Goal: Download file/media

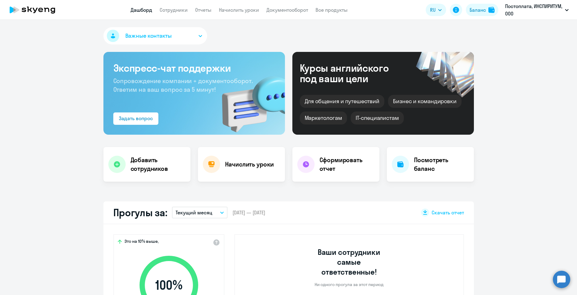
select select "30"
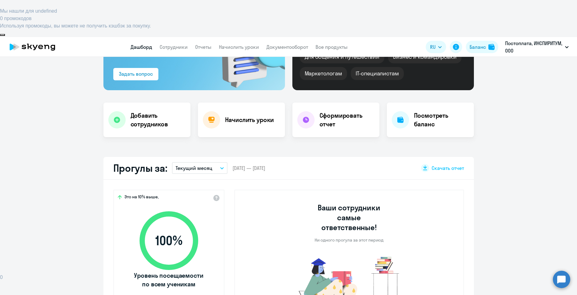
scroll to position [117, 0]
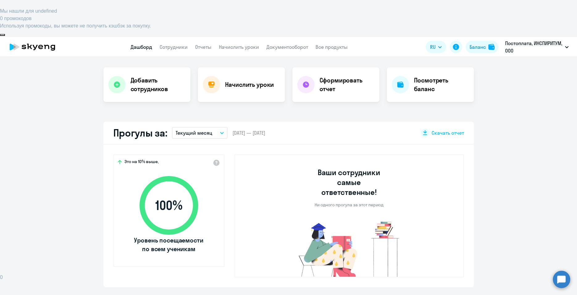
click at [199, 129] on p "Текущий месяц" at bounding box center [194, 132] width 37 height 7
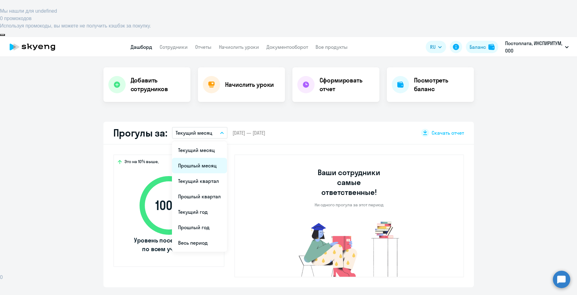
click at [196, 158] on li "Прошлый месяц" at bounding box center [199, 165] width 55 height 15
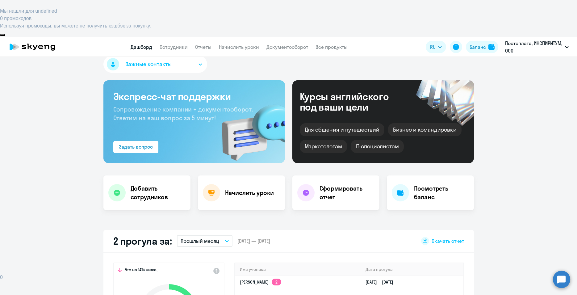
scroll to position [0, 0]
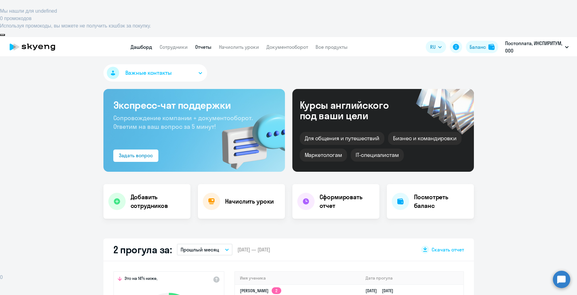
click at [209, 44] on link "Отчеты" at bounding box center [203, 47] width 16 height 6
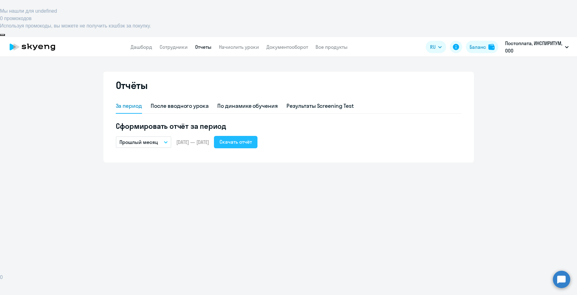
click at [252, 138] on div "Скачать отчёт" at bounding box center [236, 141] width 32 height 7
click at [258, 136] on button "Скачать отчёт" at bounding box center [236, 142] width 44 height 12
click at [281, 44] on link "Документооборот" at bounding box center [288, 47] width 42 height 6
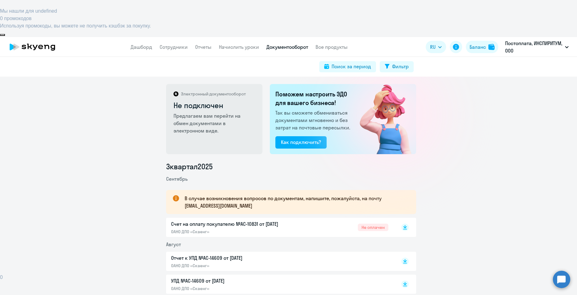
click at [228, 220] on p "Счет на оплату покупателю №AC-10831 от [DATE]" at bounding box center [236, 223] width 130 height 7
